Goal: Information Seeking & Learning: Check status

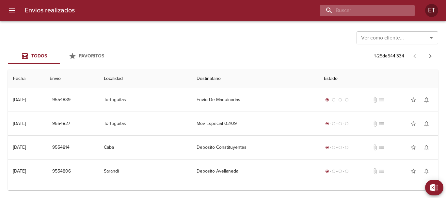
click at [373, 15] on input "buscar" at bounding box center [362, 10] width 84 height 11
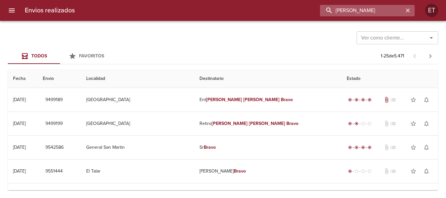
click at [360, 11] on input "[PERSON_NAME]" at bounding box center [362, 10] width 84 height 11
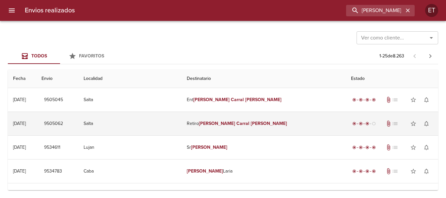
click at [259, 120] on td "Retiro [PERSON_NAME] [PERSON_NAME]" at bounding box center [263, 124] width 164 height 24
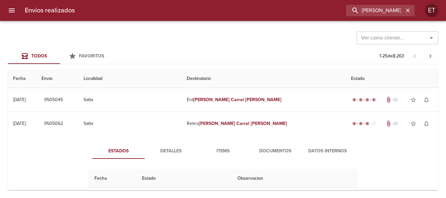
click at [279, 150] on span "Documentos" at bounding box center [275, 151] width 44 height 8
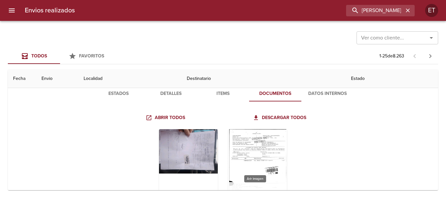
scroll to position [98, 0]
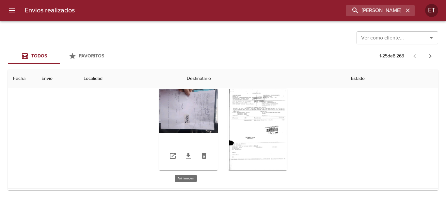
click at [196, 111] on div "Tabla de envíos del cliente" at bounding box center [188, 130] width 59 height 82
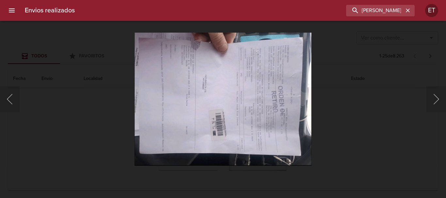
click at [375, 143] on div "Lightbox" at bounding box center [223, 99] width 446 height 198
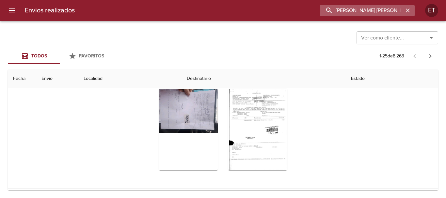
click at [393, 13] on input "[PERSON_NAME] [PERSON_NAME]" at bounding box center [362, 10] width 84 height 11
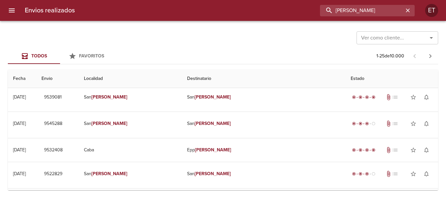
scroll to position [0, 0]
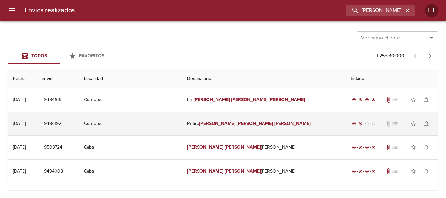
click at [288, 121] on td "Retiro [PERSON_NAME]" at bounding box center [264, 124] width 164 height 24
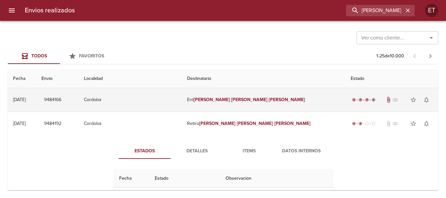
click at [270, 105] on td "Ent [PERSON_NAME]" at bounding box center [264, 100] width 164 height 24
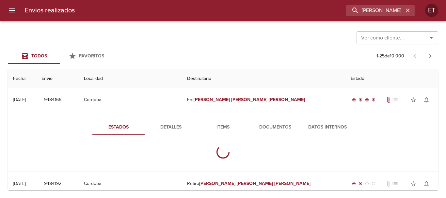
scroll to position [33, 0]
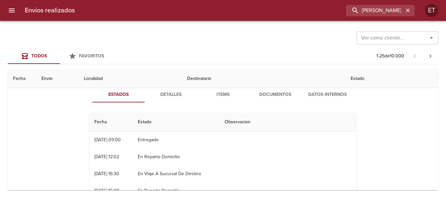
click at [272, 98] on span "Documentos" at bounding box center [275, 95] width 44 height 8
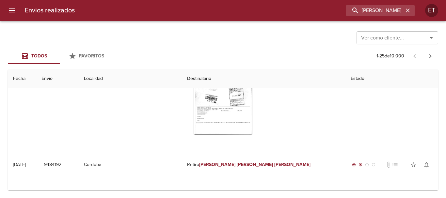
scroll to position [0, 0]
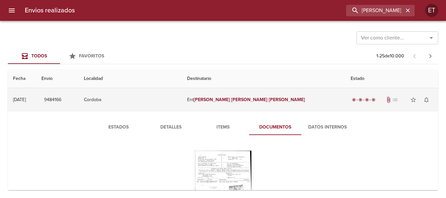
click at [215, 95] on td "Ent [PERSON_NAME]" at bounding box center [264, 100] width 164 height 24
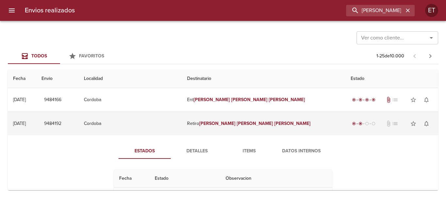
click at [233, 127] on td "Retiro [PERSON_NAME]" at bounding box center [264, 124] width 164 height 24
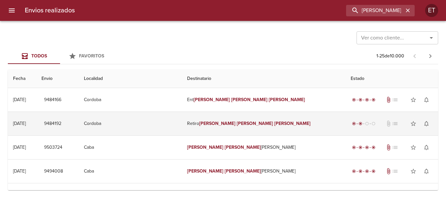
click at [274, 124] on em "[PERSON_NAME]" at bounding box center [292, 124] width 36 height 6
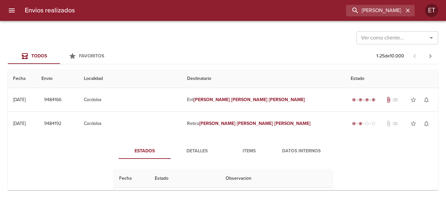
click at [371, 17] on div "Envios realizados [PERSON_NAME] ET" at bounding box center [223, 10] width 446 height 21
click at [372, 15] on input "[PERSON_NAME]" at bounding box center [362, 10] width 84 height 11
click at [372, 14] on input "[PERSON_NAME]" at bounding box center [362, 10] width 84 height 11
click at [372, 14] on input "9484192" at bounding box center [362, 10] width 84 height 11
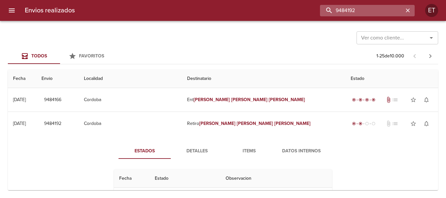
click at [372, 14] on input "9484192" at bounding box center [362, 10] width 84 height 11
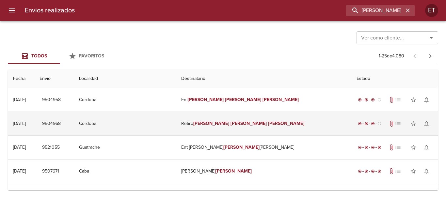
click at [363, 125] on div "radio_button_checked" at bounding box center [366, 124] width 7 height 4
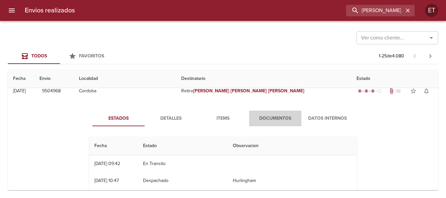
click at [276, 121] on span "Documentos" at bounding box center [275, 119] width 44 height 8
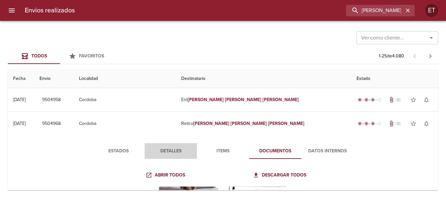
click at [176, 149] on span "Detalles" at bounding box center [171, 151] width 44 height 8
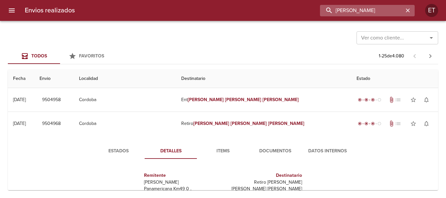
click at [379, 12] on input "[PERSON_NAME]" at bounding box center [362, 10] width 84 height 11
click at [379, 11] on input "[PERSON_NAME]" at bounding box center [362, 10] width 84 height 11
click at [379, 11] on input "9504968" at bounding box center [362, 10] width 84 height 11
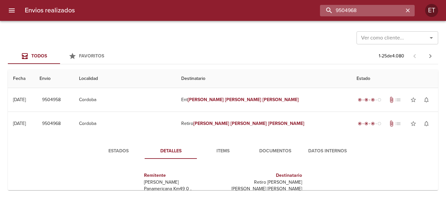
click at [379, 11] on input "9504968" at bounding box center [362, 10] width 84 height 11
type input "[PERSON_NAME]"
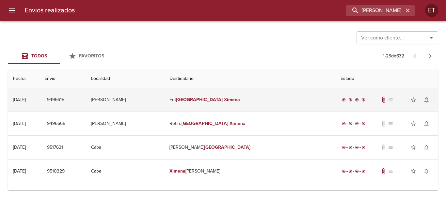
click at [285, 107] on td "Ent [PERSON_NAME]" at bounding box center [249, 100] width 171 height 24
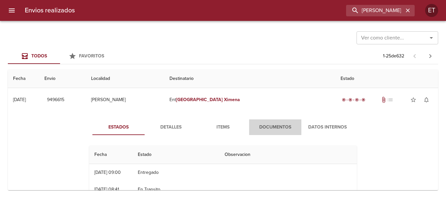
drag, startPoint x: 280, startPoint y: 121, endPoint x: 283, endPoint y: 123, distance: 3.5
click at [281, 122] on button "Documentos" at bounding box center [275, 127] width 52 height 16
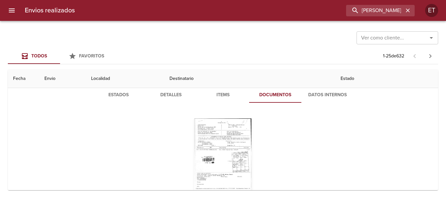
scroll to position [33, 0]
click at [238, 139] on div "Tabla de envíos del cliente" at bounding box center [223, 159] width 59 height 82
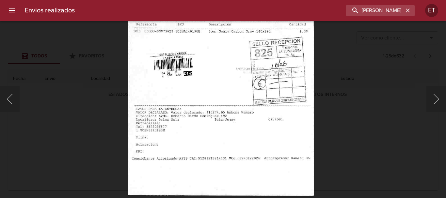
click at [378, 143] on div "Lightbox" at bounding box center [223, 99] width 446 height 198
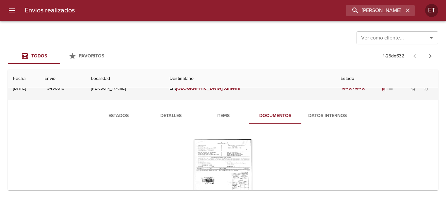
scroll to position [0, 0]
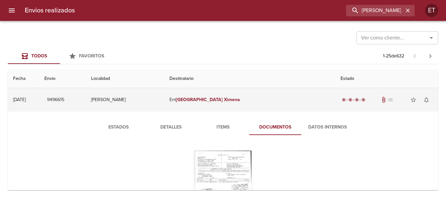
click at [244, 94] on td "Ent [PERSON_NAME]" at bounding box center [249, 100] width 171 height 24
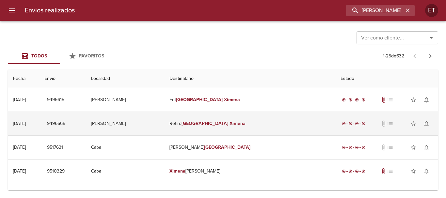
click at [264, 123] on td "Retiro [PERSON_NAME]" at bounding box center [249, 124] width 171 height 24
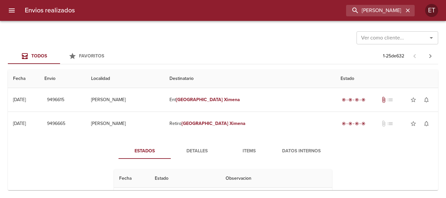
scroll to position [33, 0]
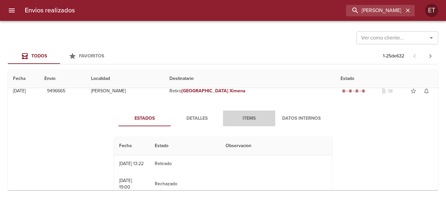
click at [245, 116] on span "Items" at bounding box center [249, 119] width 44 height 8
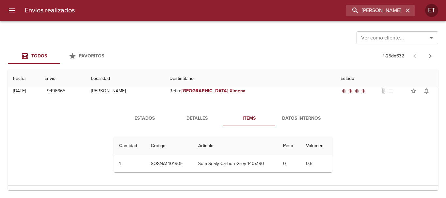
click at [190, 118] on span "Detalles" at bounding box center [197, 119] width 44 height 8
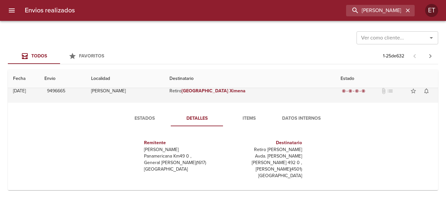
click at [217, 93] on td "Retiro [PERSON_NAME]" at bounding box center [249, 91] width 171 height 24
